Goal: Use online tool/utility: Utilize a website feature to perform a specific function

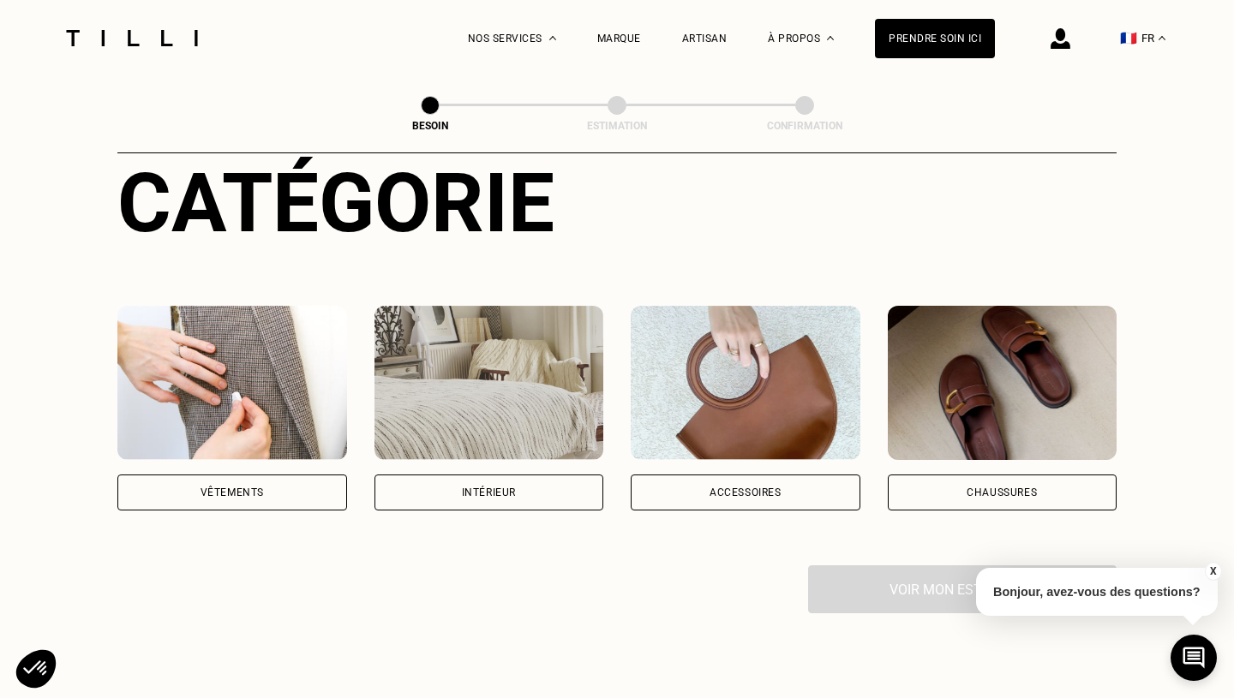
scroll to position [205, 0]
click at [548, 381] on img at bounding box center [490, 383] width 230 height 154
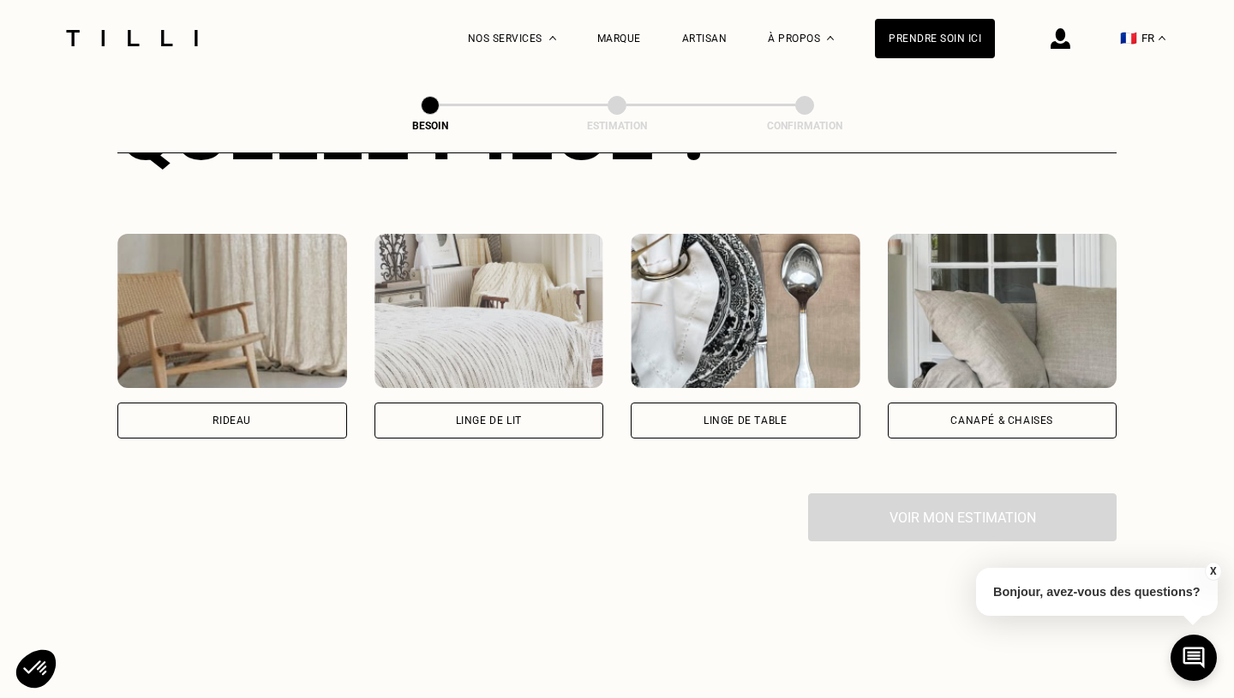
scroll to position [741, 0]
click at [236, 325] on img at bounding box center [232, 312] width 230 height 154
select select "FR"
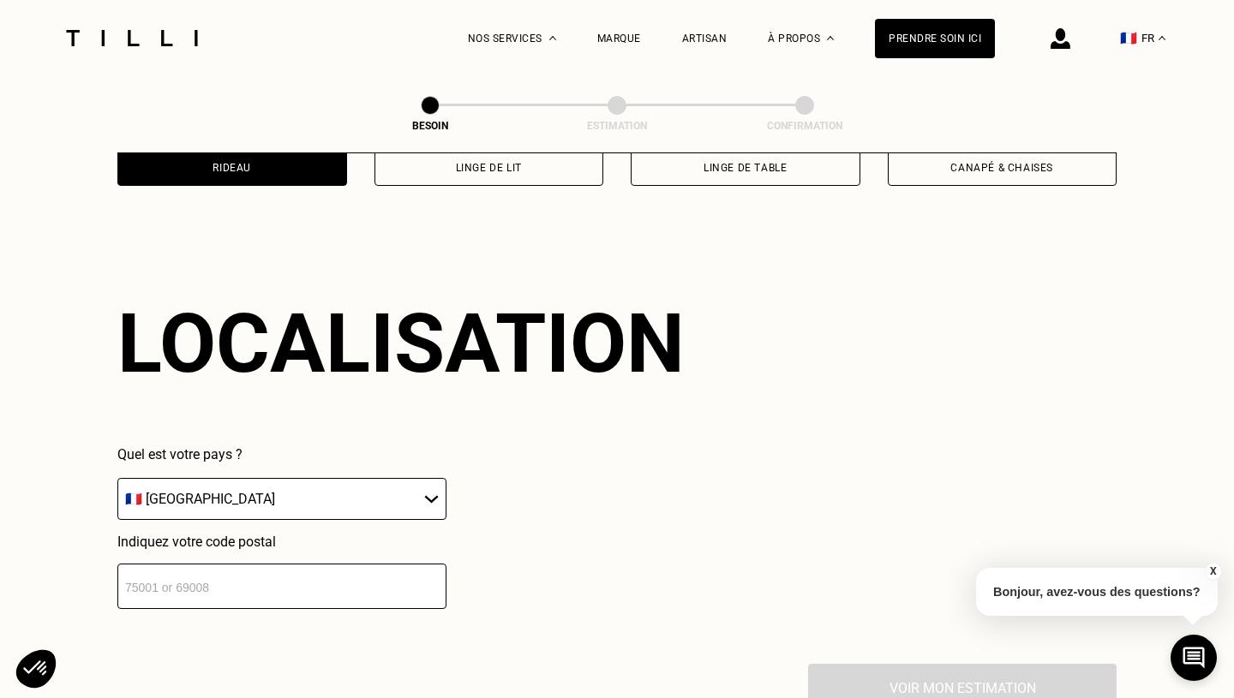
scroll to position [1023, 0]
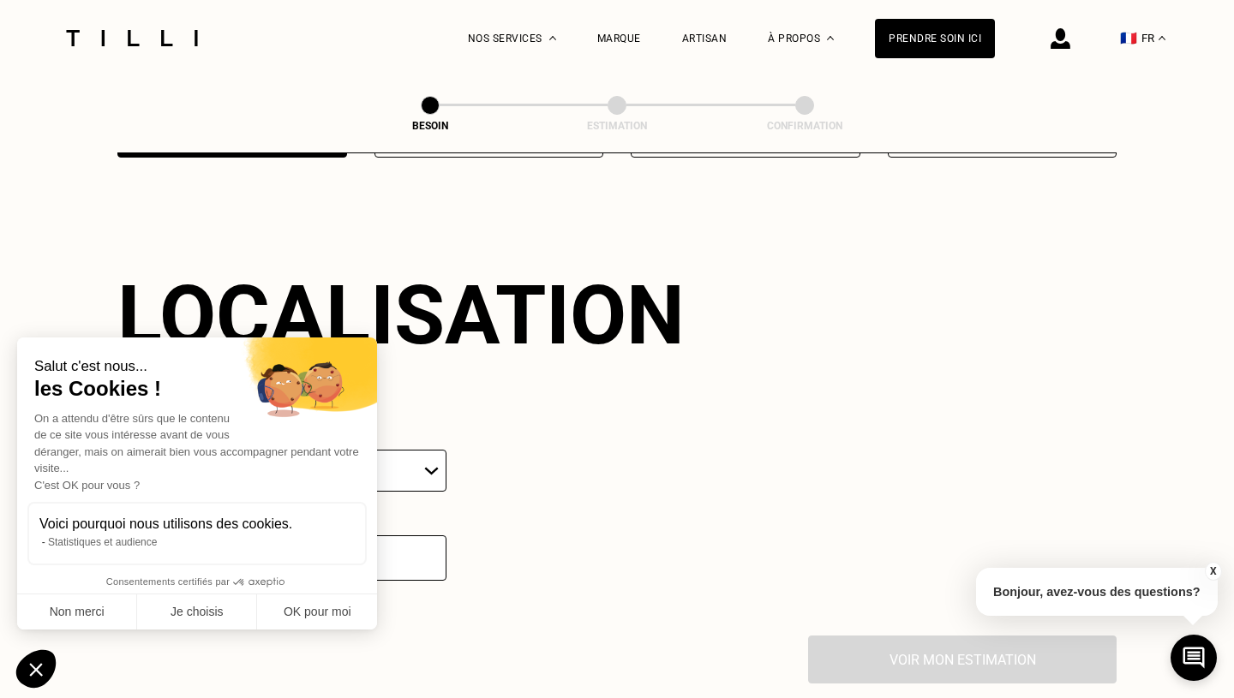
click at [90, 612] on button "Non merci" at bounding box center [77, 613] width 120 height 36
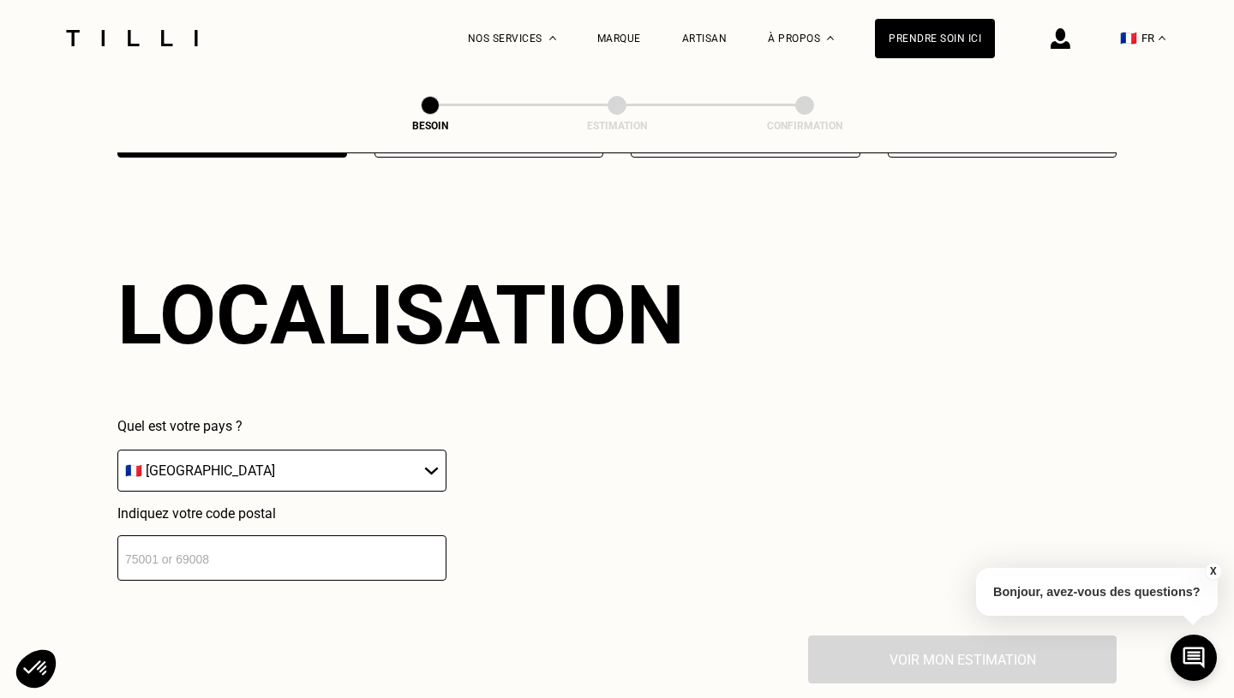
click at [216, 548] on input "number" at bounding box center [281, 558] width 329 height 45
type input "31200"
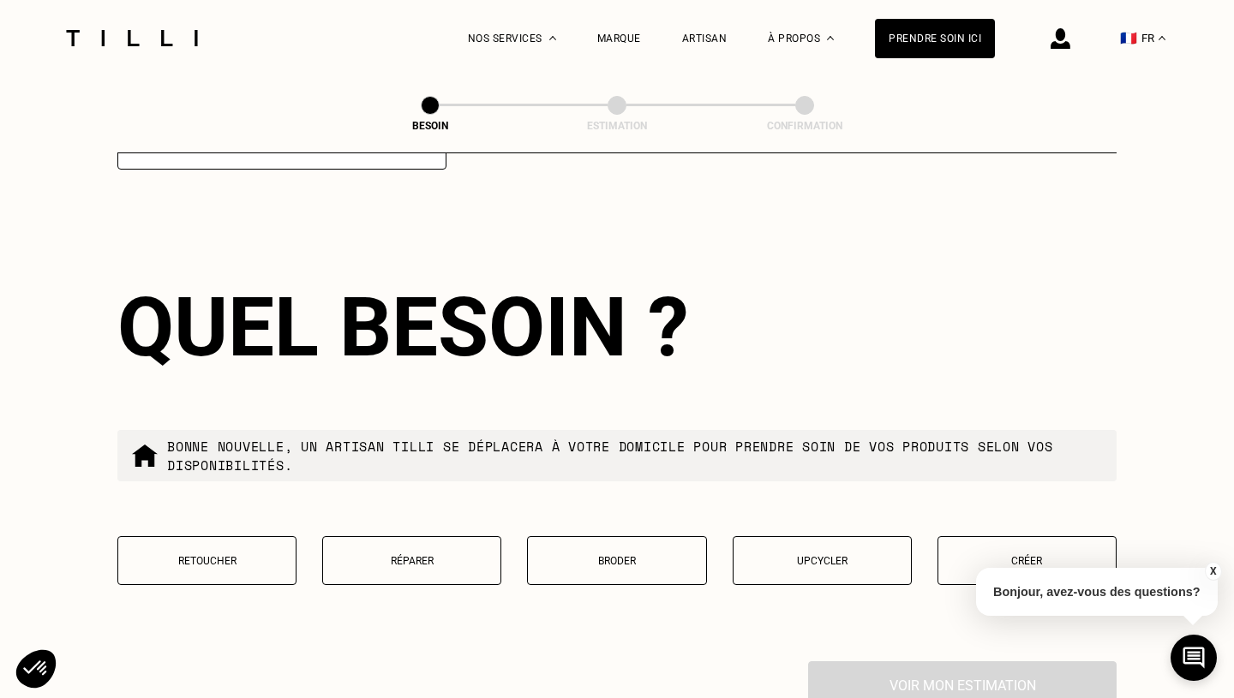
scroll to position [1444, 0]
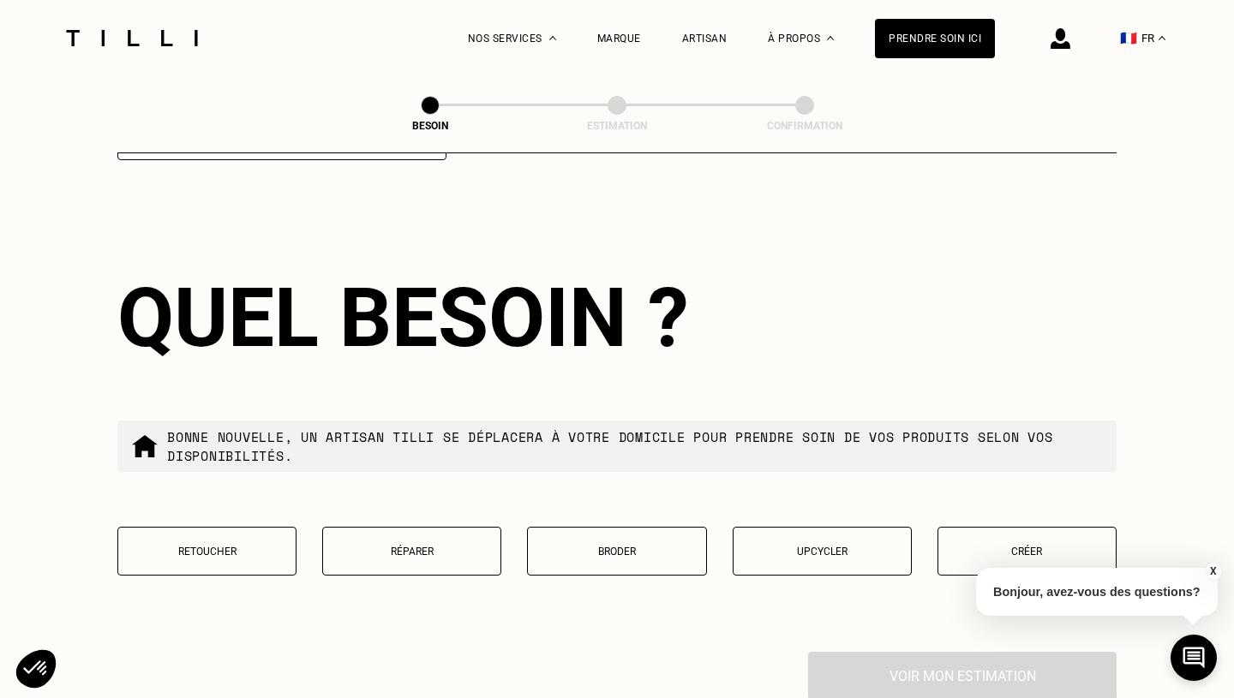
click at [218, 546] on p "Retoucher" at bounding box center [207, 552] width 160 height 12
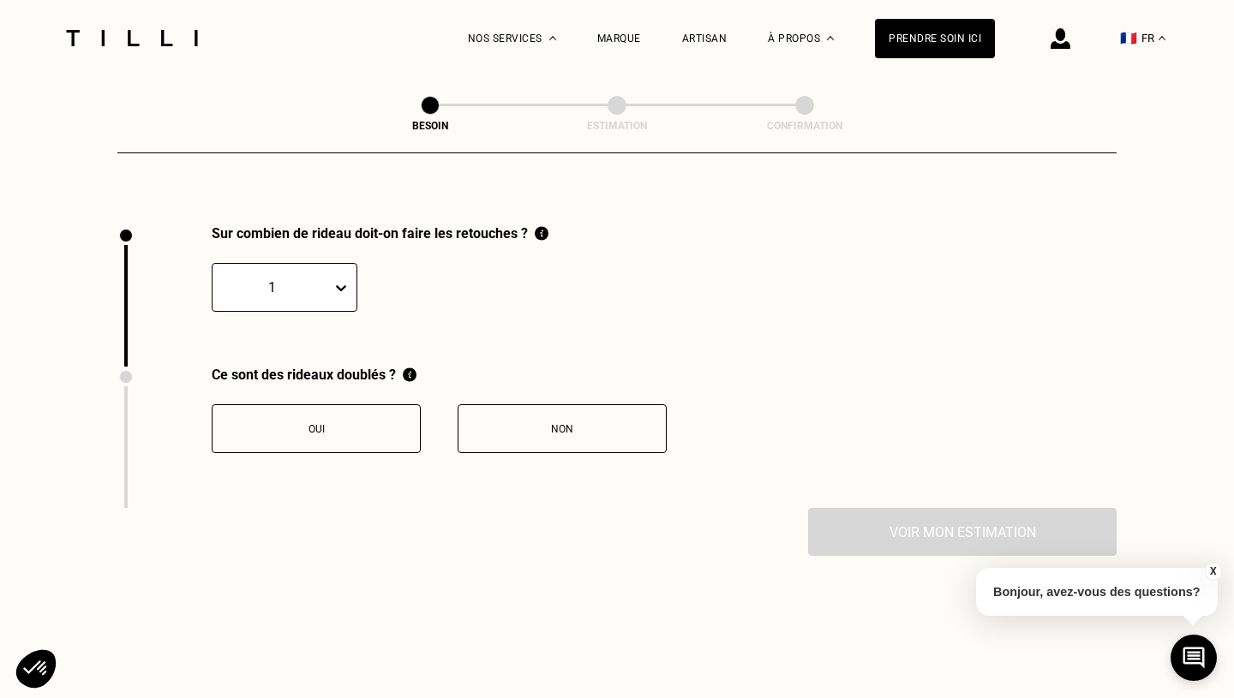
scroll to position [1885, 0]
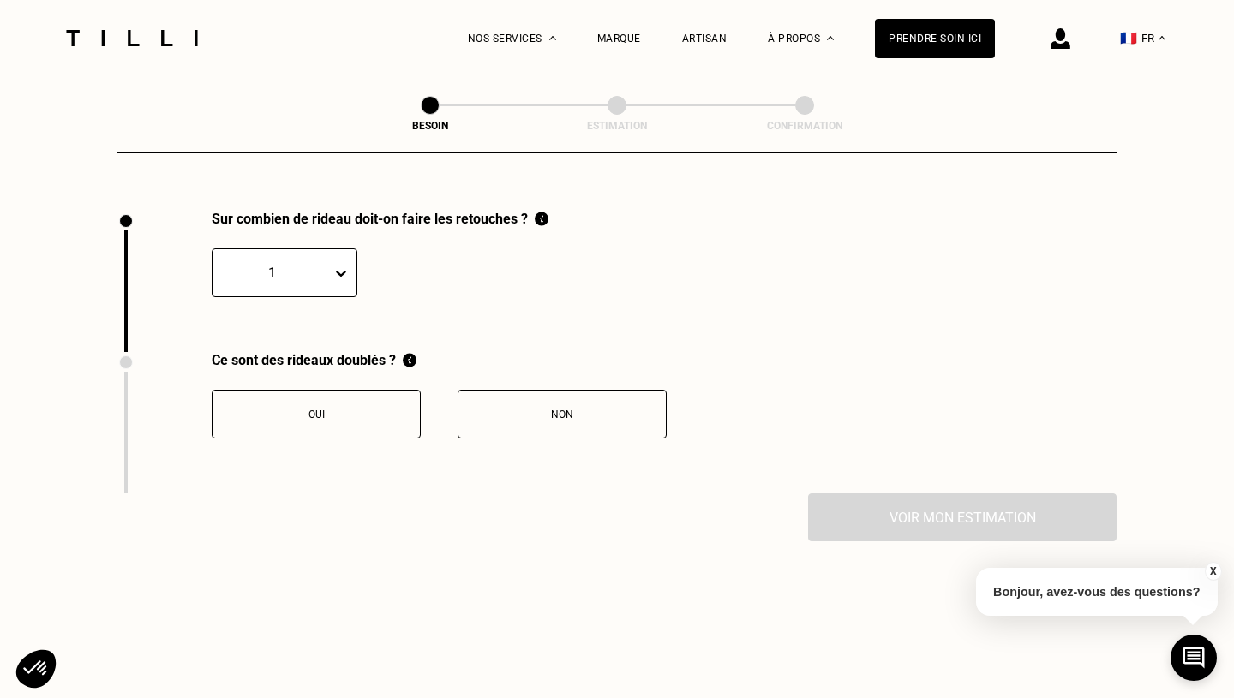
click at [345, 265] on icon at bounding box center [341, 273] width 17 height 17
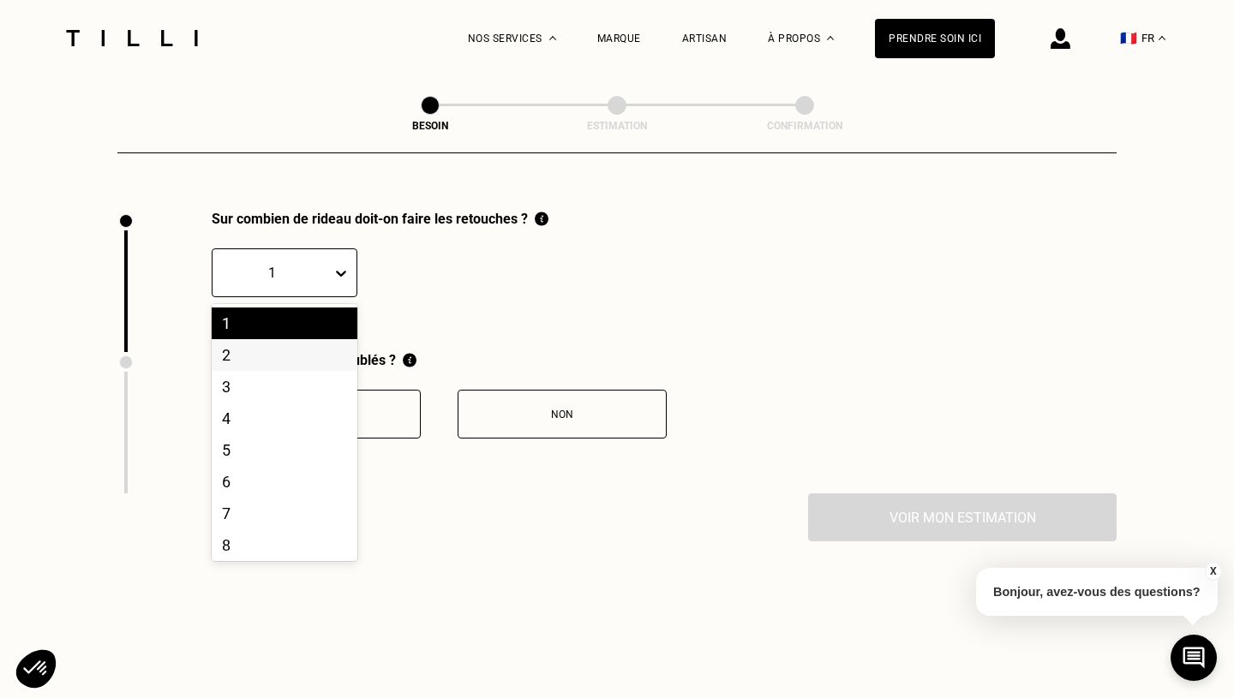
click at [325, 339] on div "2" at bounding box center [285, 355] width 146 height 32
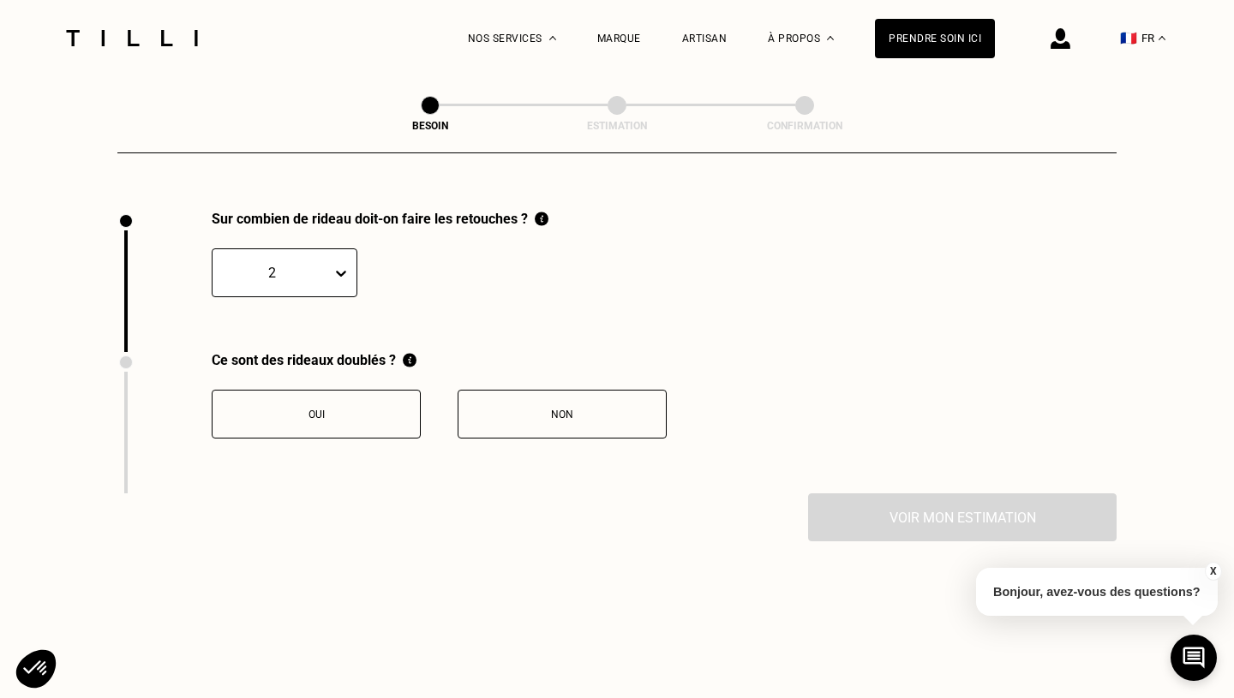
click at [471, 329] on div "Sur combien de rideau doit-on faire les retouches ? option 2, selected. 2" at bounding box center [332, 281] width 431 height 141
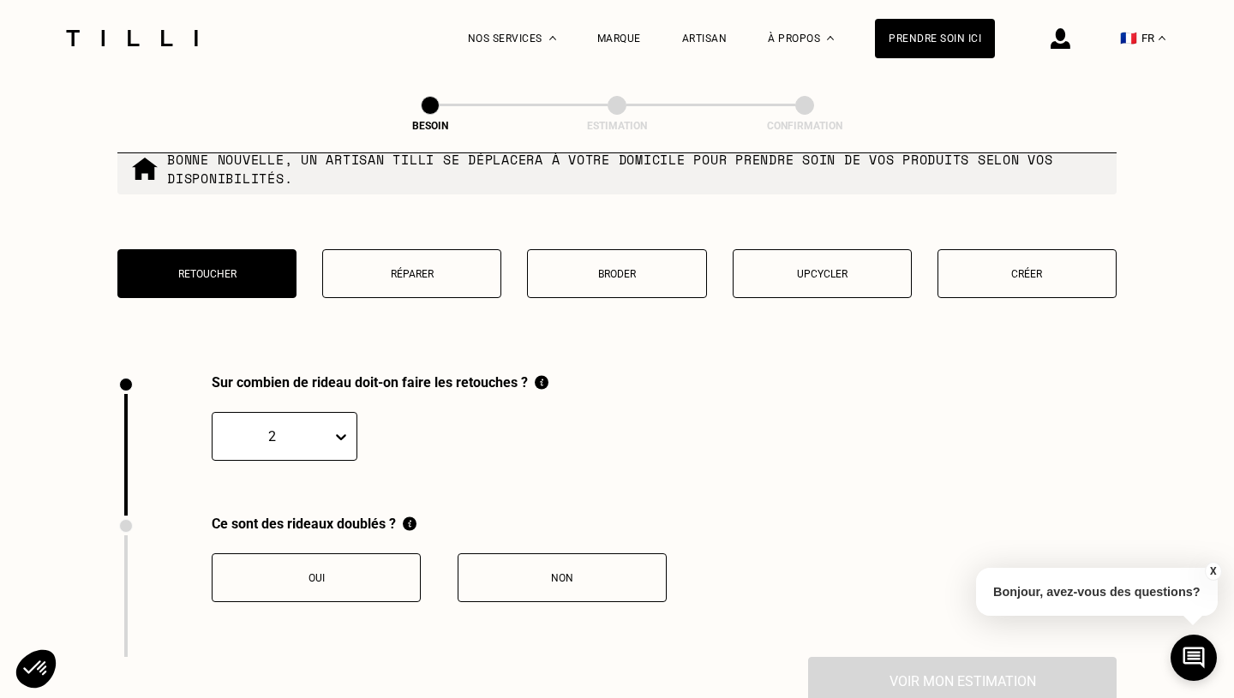
scroll to position [1724, 0]
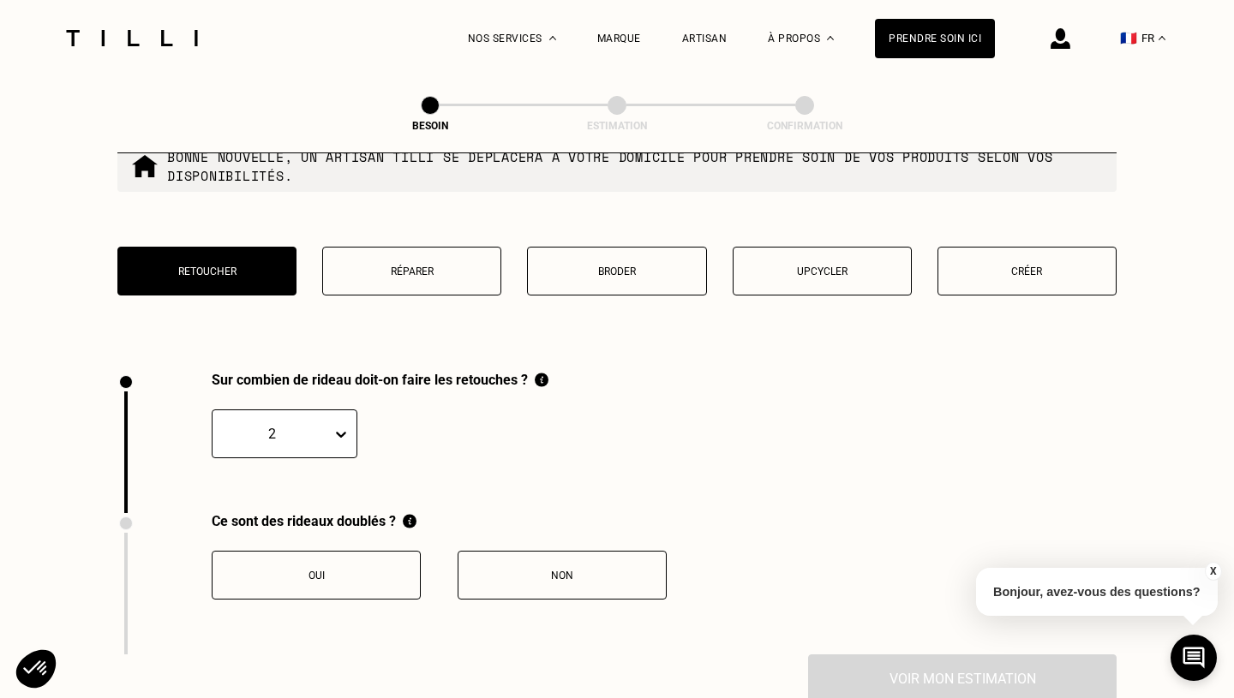
click at [341, 570] on div "Oui" at bounding box center [316, 576] width 190 height 12
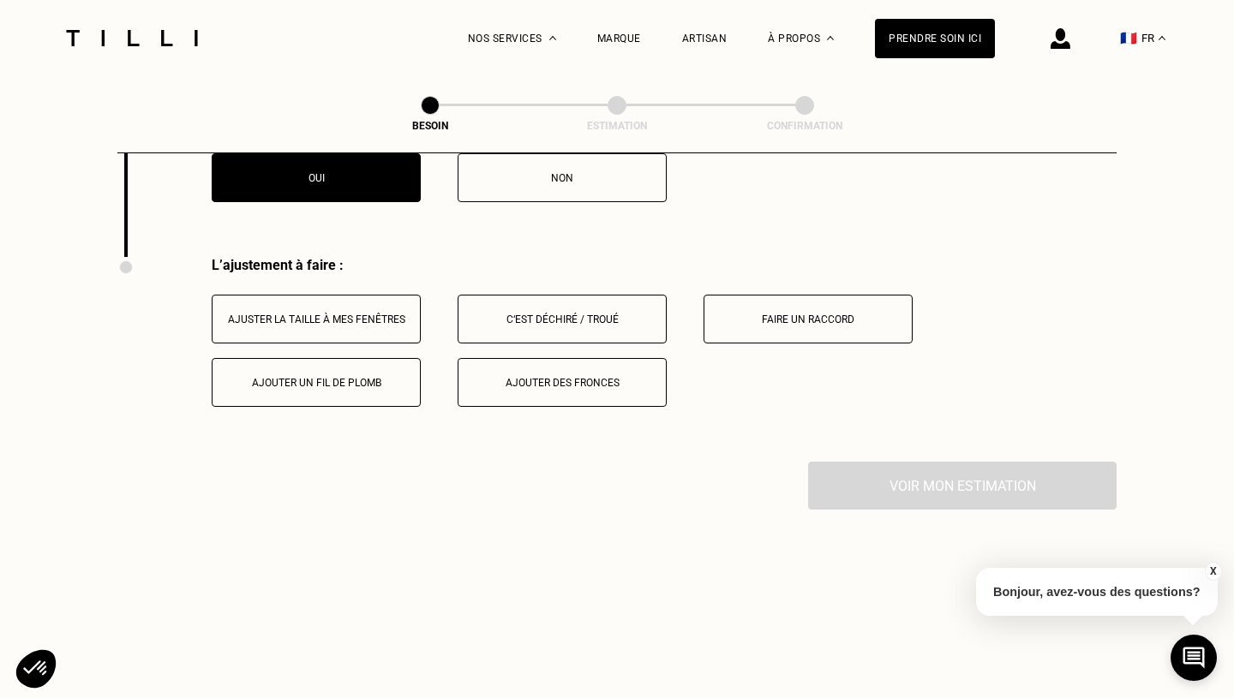
scroll to position [2110, 0]
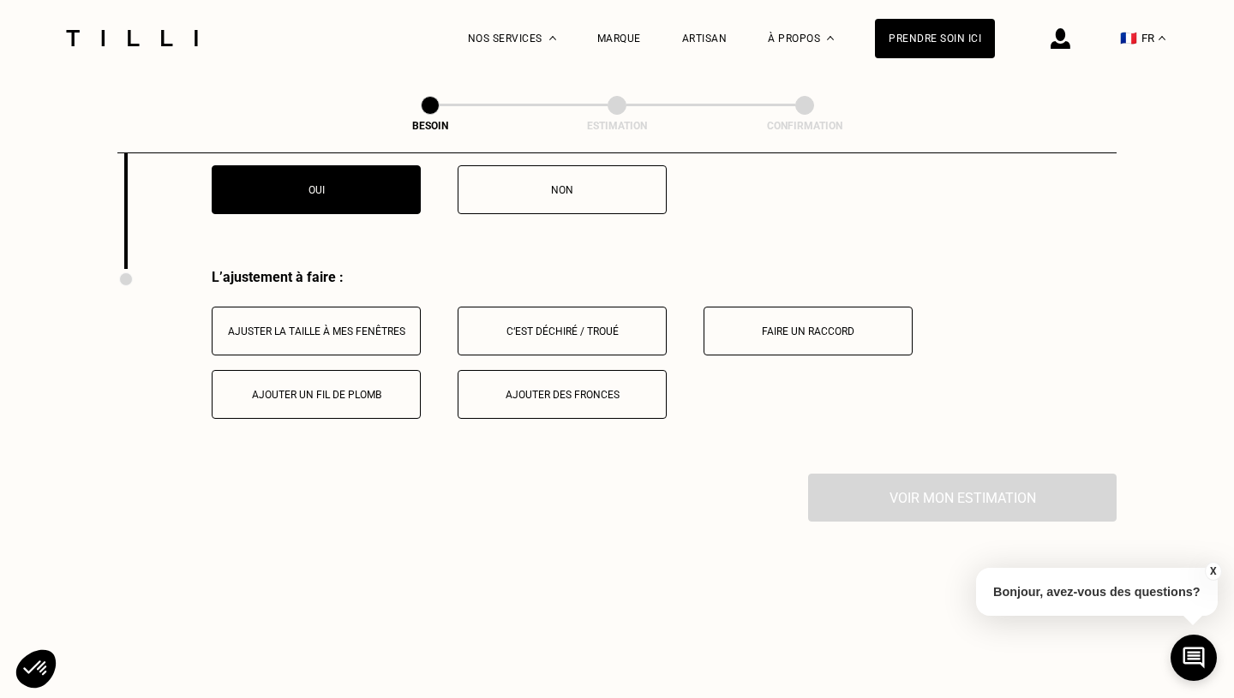
click at [323, 326] on div "Ajuster la taille à mes fenêtres" at bounding box center [316, 332] width 190 height 12
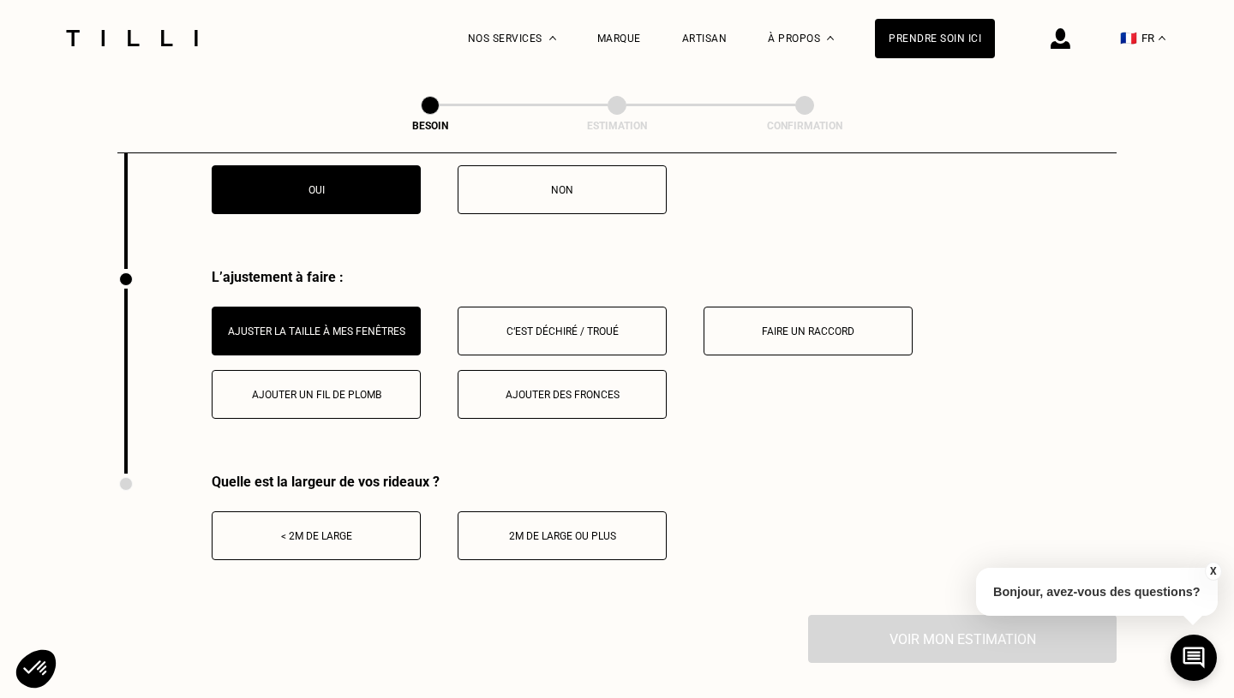
click at [351, 530] on div "< 2m de large" at bounding box center [316, 536] width 190 height 12
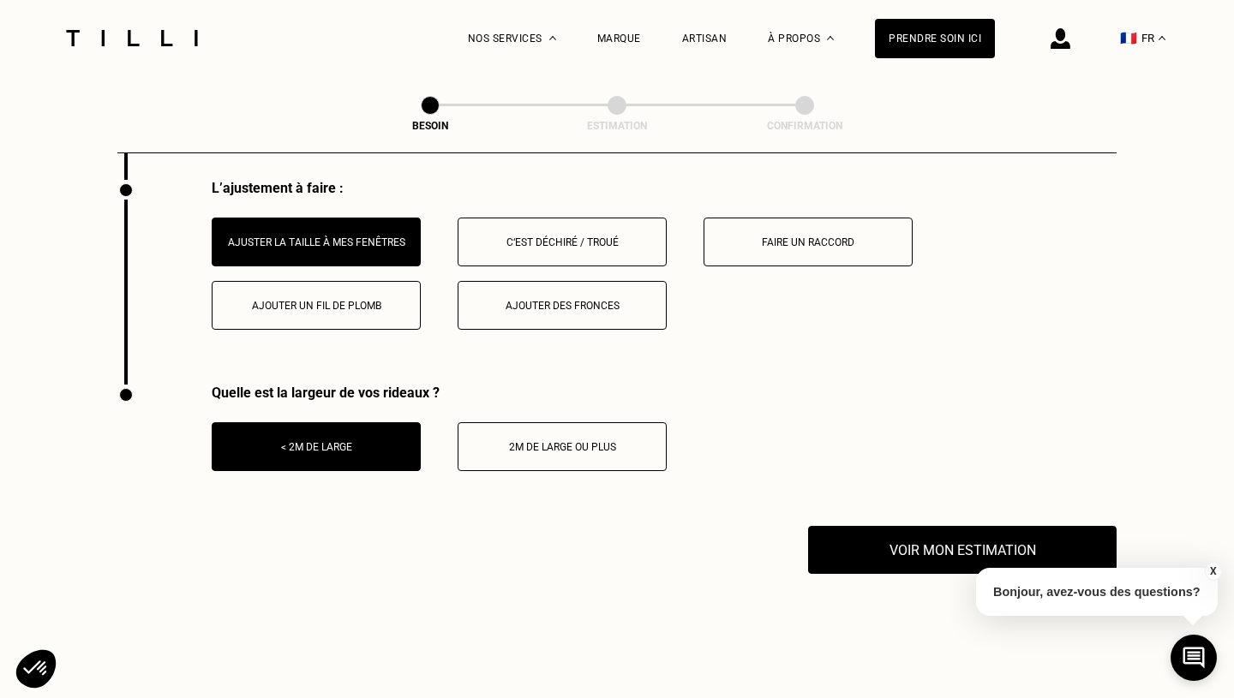
scroll to position [2223, 0]
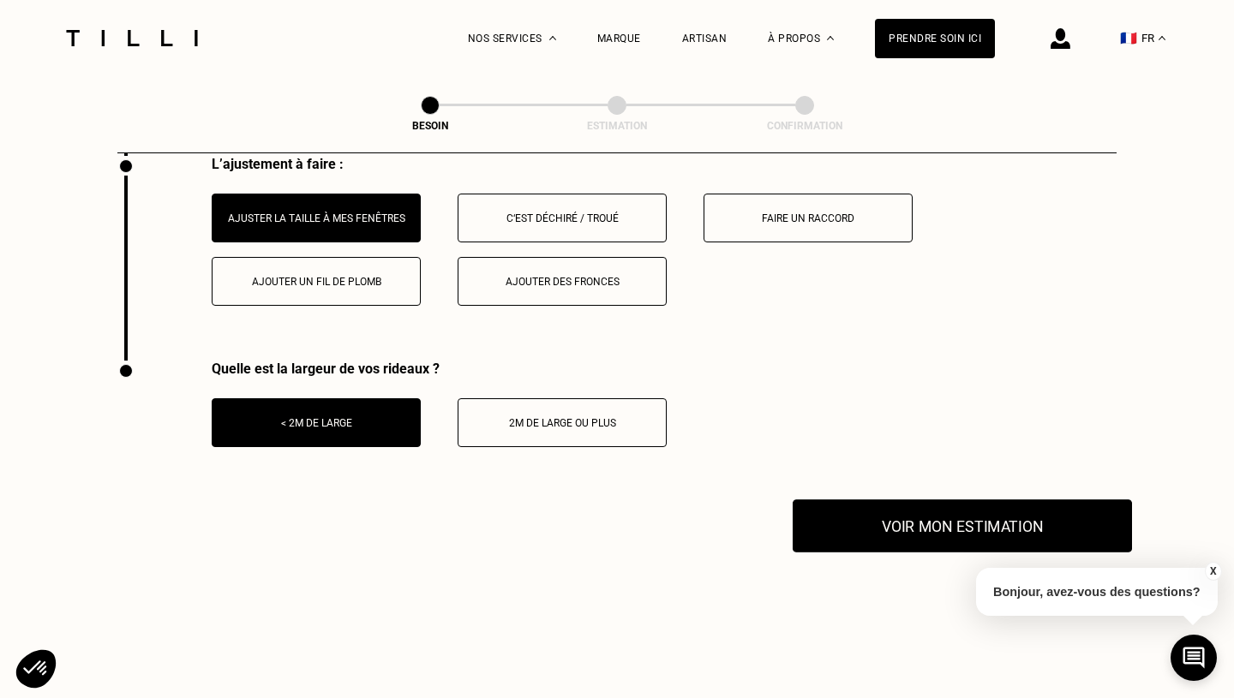
click at [920, 505] on button "Voir mon estimation" at bounding box center [962, 526] width 339 height 53
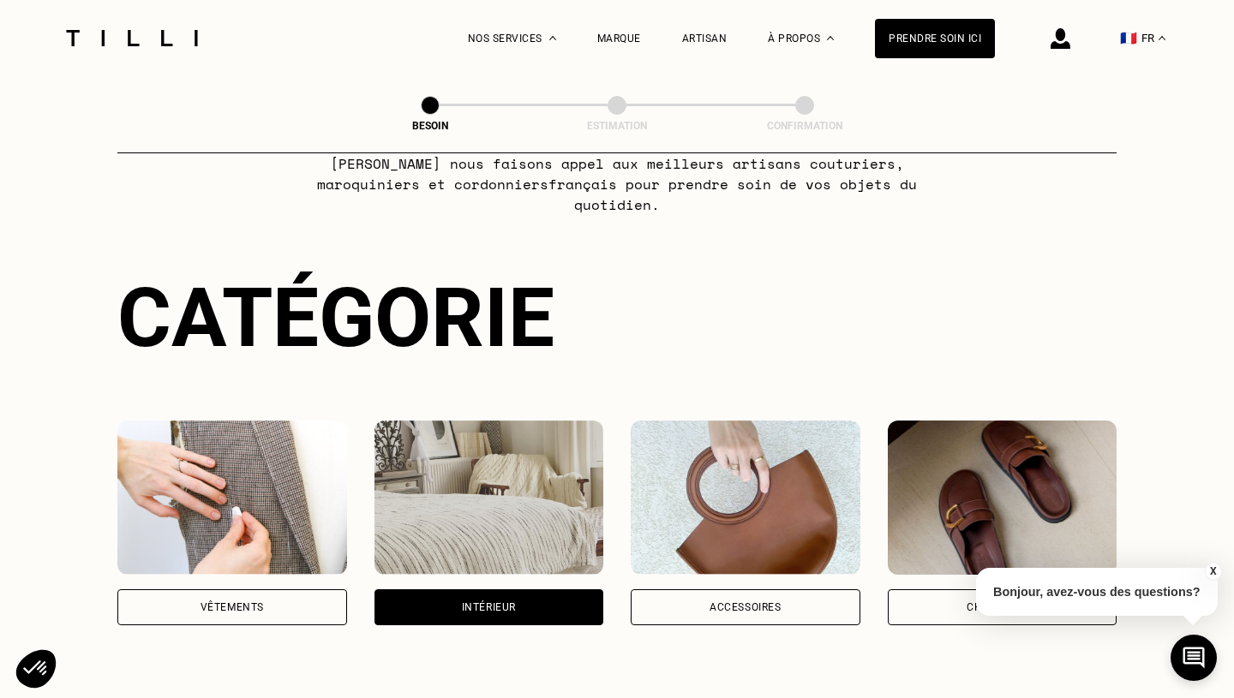
scroll to position [0, 0]
